Goal: Information Seeking & Learning: Understand process/instructions

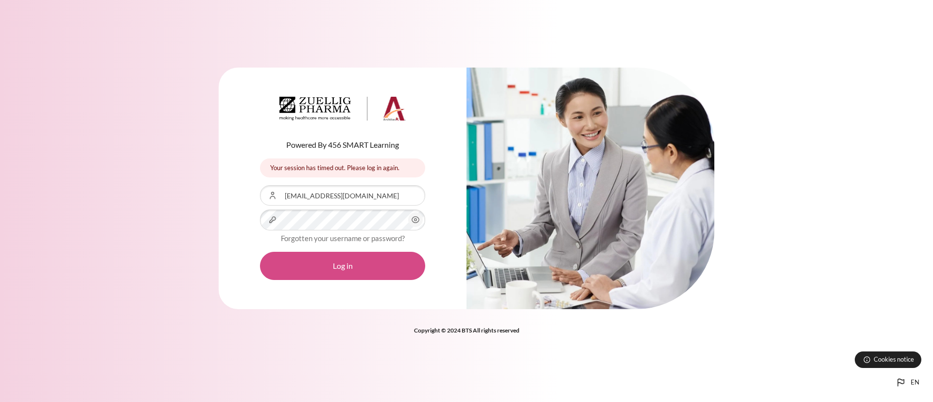
click at [369, 268] on button "Log in" at bounding box center [342, 266] width 165 height 28
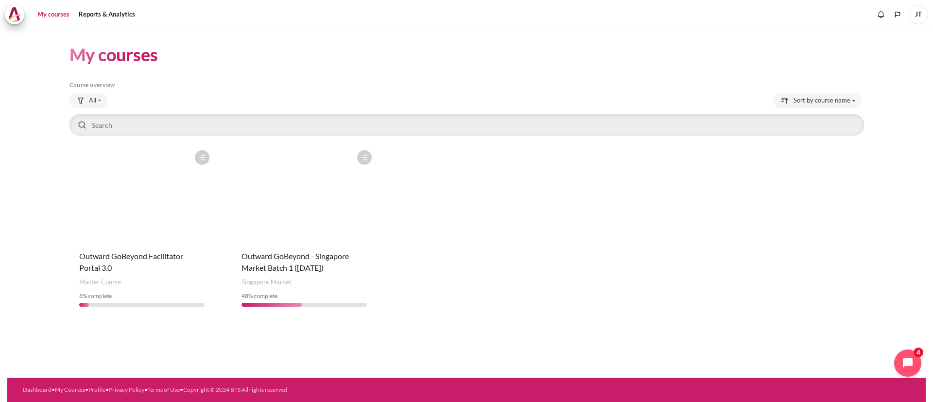
click at [125, 226] on figure "Content" at bounding box center [141, 193] width 145 height 97
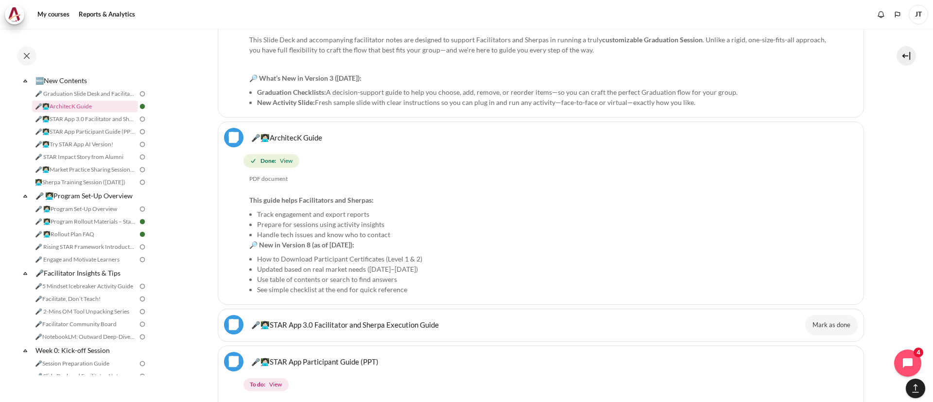
scroll to position [1285, 0]
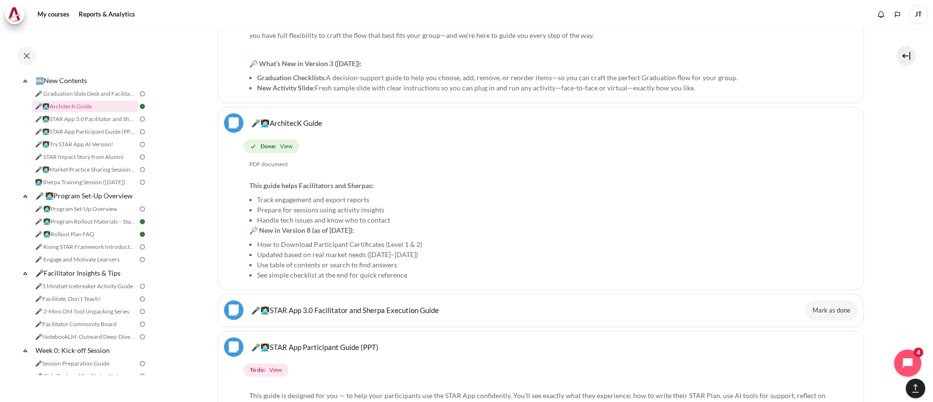
click at [419, 305] on link "🎤👩🏻‍💻STAR App 3.0 Facilitator and Sherpa Execution Guide File" at bounding box center [345, 309] width 188 height 9
